Goal: Task Accomplishment & Management: Use online tool/utility

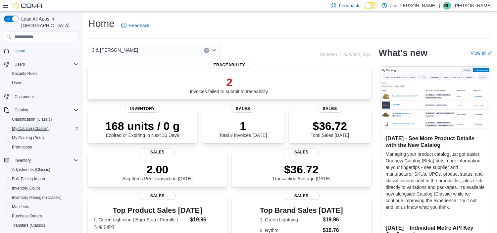
click at [31, 126] on span "My Catalog (Classic)" at bounding box center [30, 128] width 37 height 5
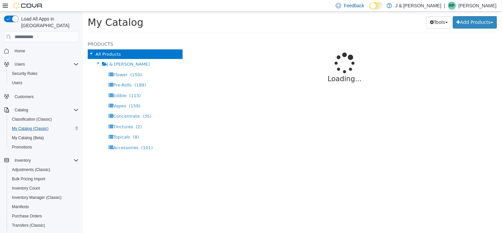
select select "**********"
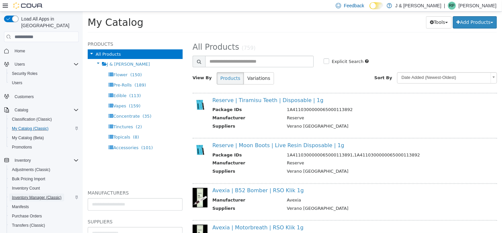
click at [48, 195] on span "Inventory Manager (Classic)" at bounding box center [37, 197] width 50 height 5
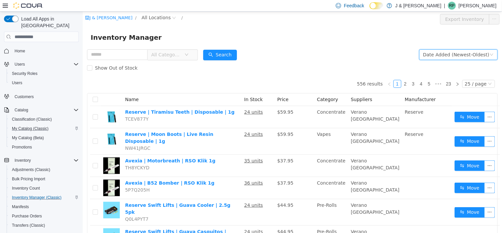
click at [449, 52] on div "Date Added (Newest-Oldest)" at bounding box center [456, 55] width 66 height 10
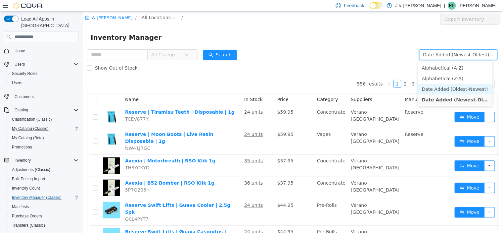
click at [452, 88] on li "Date Added (Oldest-Newest)" at bounding box center [455, 89] width 75 height 11
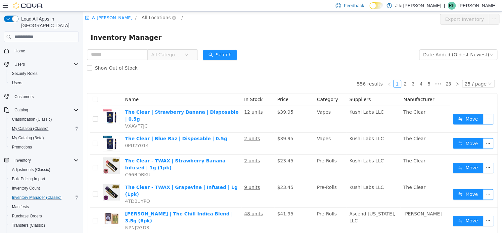
click at [144, 18] on span "All Locations" at bounding box center [155, 17] width 29 height 7
click at [149, 51] on span "[STREET_ADDRESS]" at bounding box center [164, 53] width 46 height 5
click at [432, 20] on button "Export [STREET_ADDRESS] Inventory" at bounding box center [440, 19] width 97 height 11
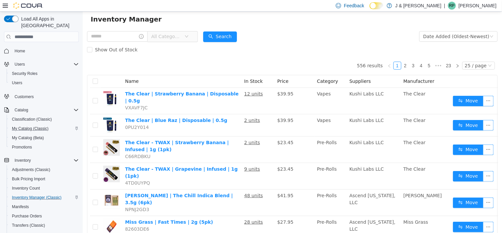
scroll to position [469, 0]
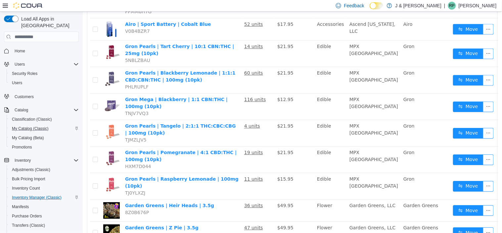
click at [472, 217] on li "50 / page" at bounding box center [475, 213] width 32 height 11
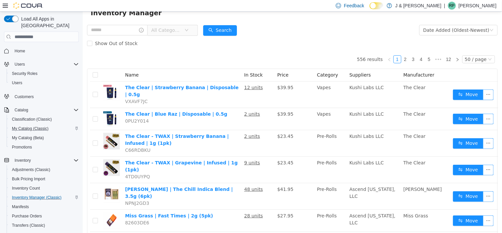
scroll to position [0, 0]
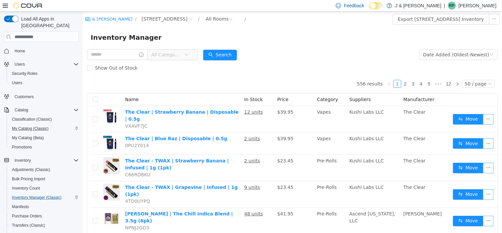
click at [181, 55] on span "All Categories" at bounding box center [166, 54] width 30 height 7
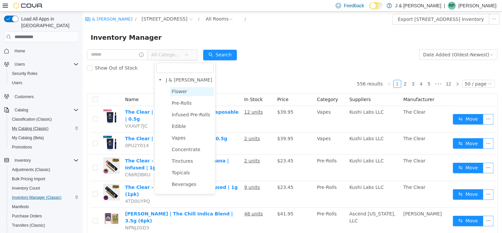
click at [192, 93] on span "Flower" at bounding box center [192, 91] width 44 height 9
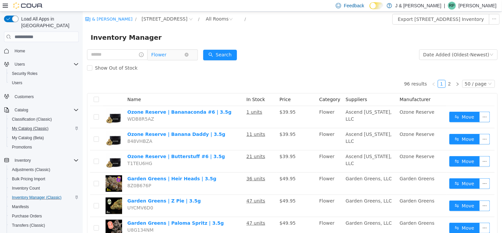
click at [182, 56] on span "Flower" at bounding box center [167, 55] width 33 height 10
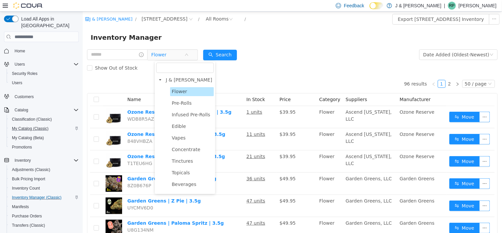
scroll to position [32, 0]
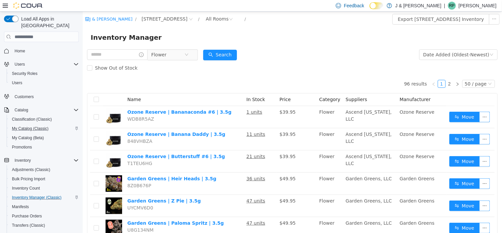
click at [283, 61] on div "Show Out of Stock" at bounding box center [292, 67] width 411 height 13
